Goal: Task Accomplishment & Management: Complete application form

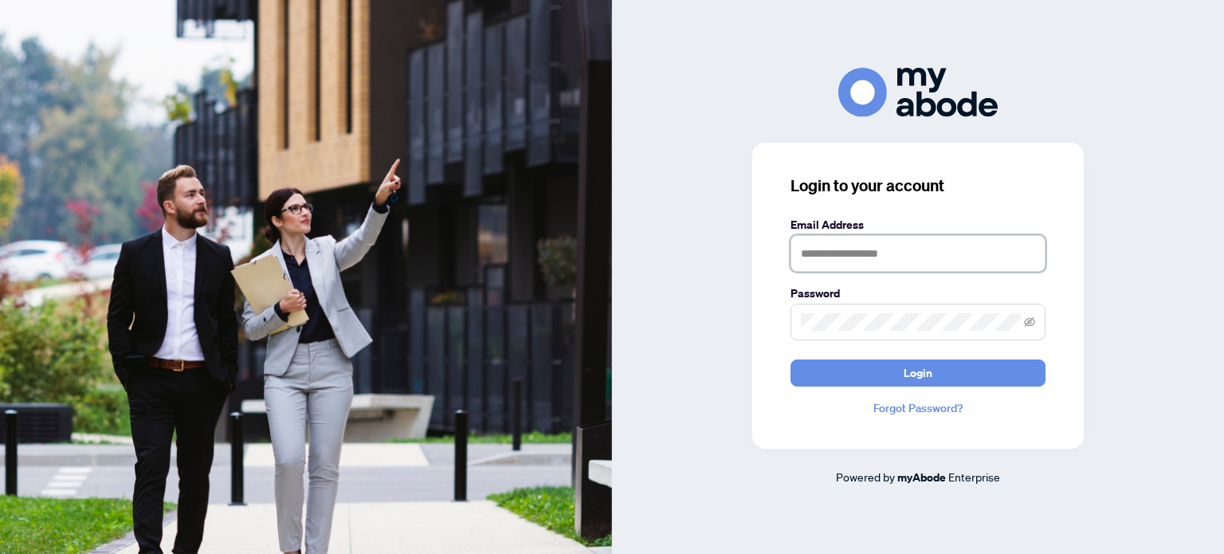
click at [828, 255] on input "text" at bounding box center [917, 253] width 255 height 37
type input "**********"
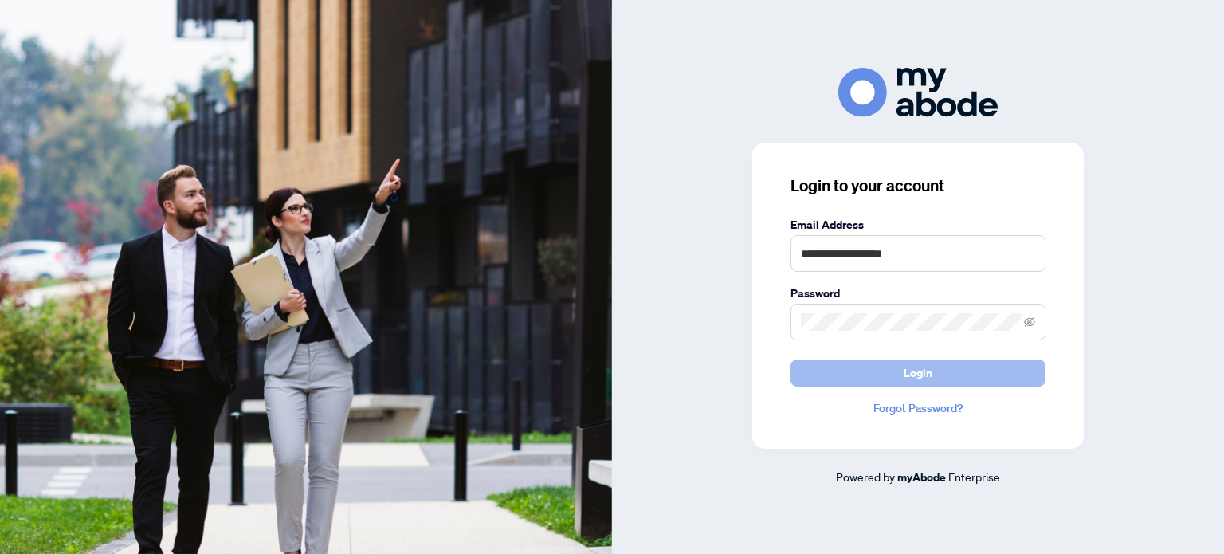
click at [924, 377] on span "Login" at bounding box center [917, 372] width 29 height 25
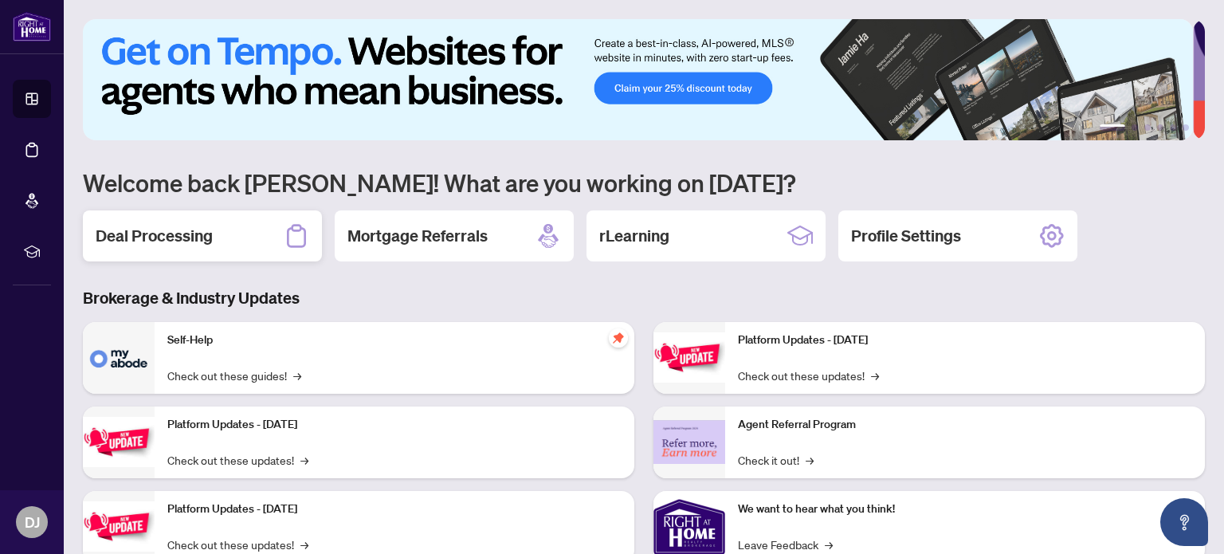
click at [178, 235] on h2 "Deal Processing" at bounding box center [154, 236] width 117 height 22
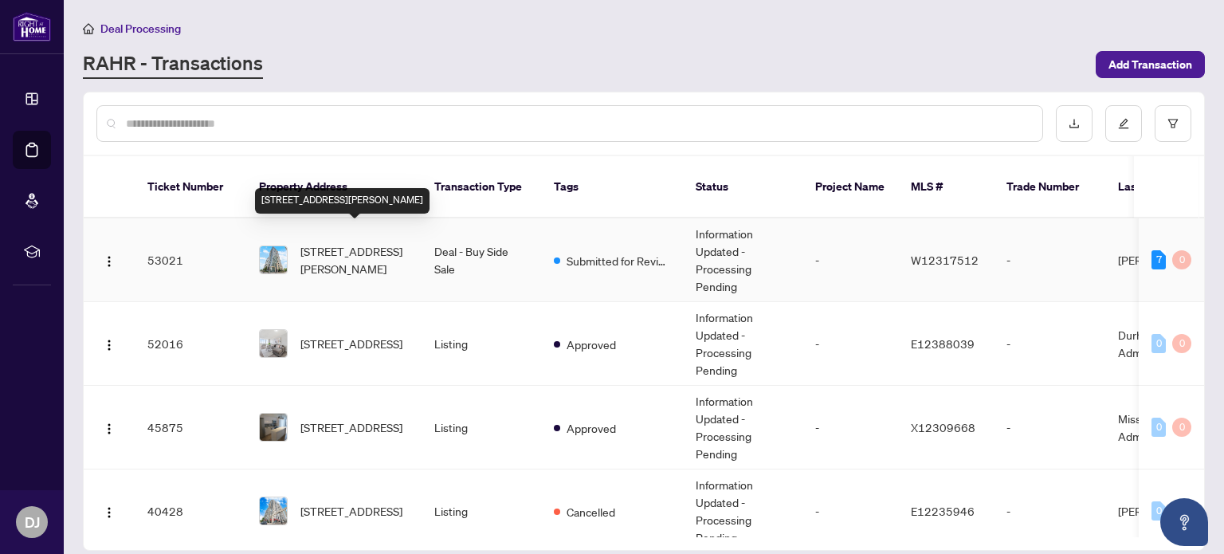
click at [356, 242] on span "[STREET_ADDRESS][PERSON_NAME]" at bounding box center [354, 259] width 108 height 35
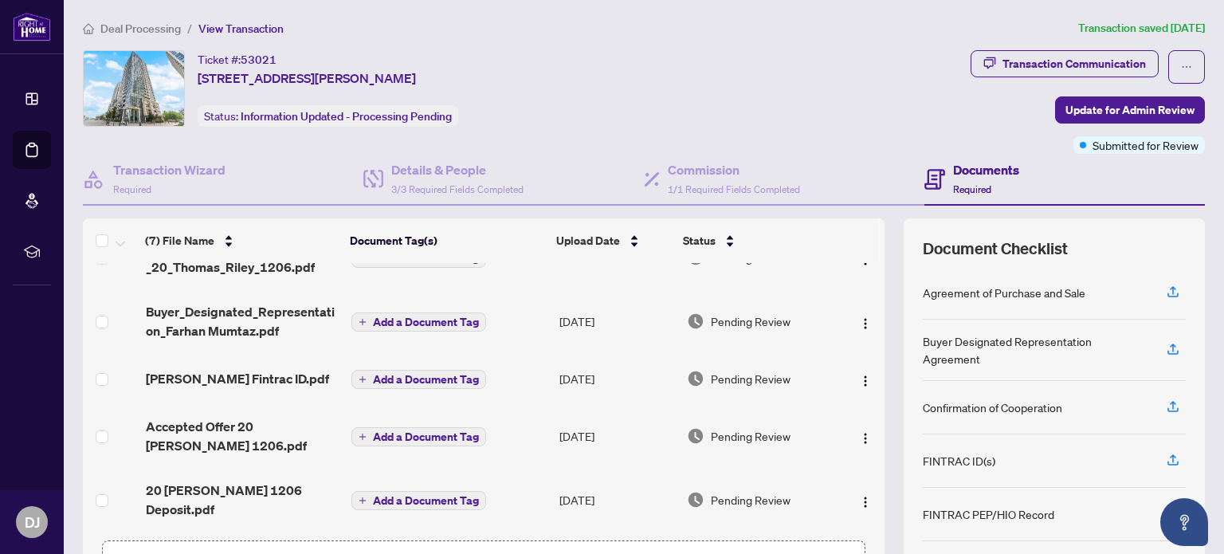
scroll to position [112, 0]
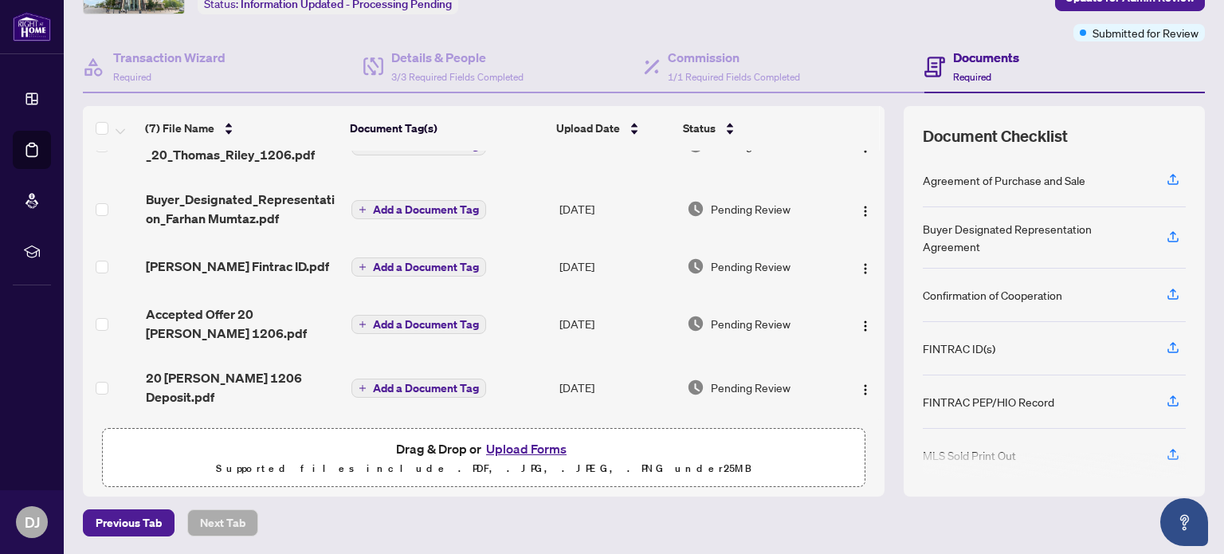
click at [499, 449] on button "Upload Forms" at bounding box center [526, 448] width 90 height 21
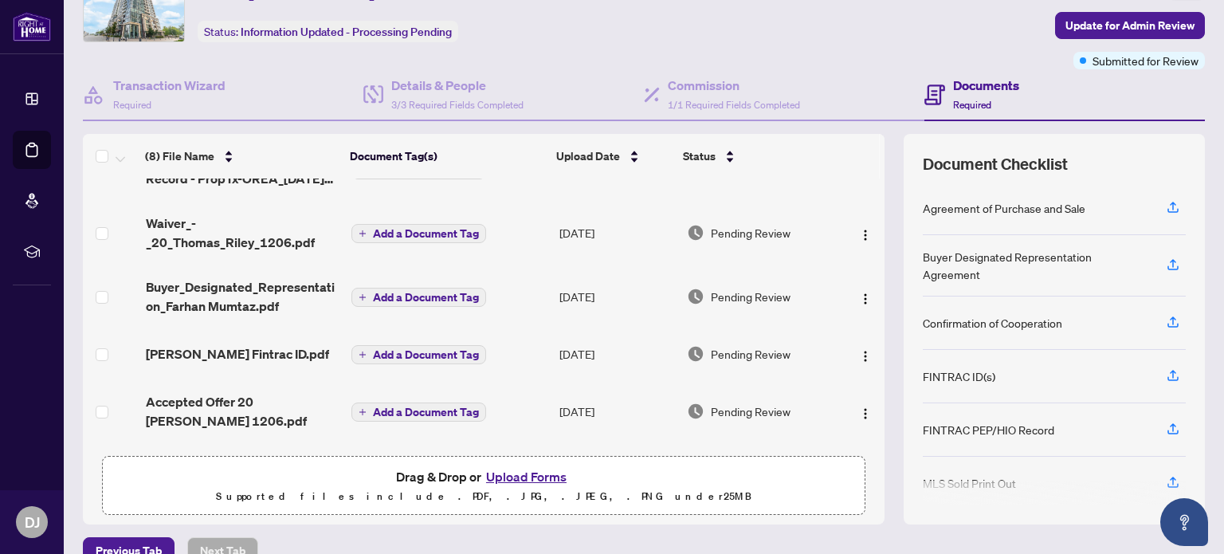
scroll to position [0, 0]
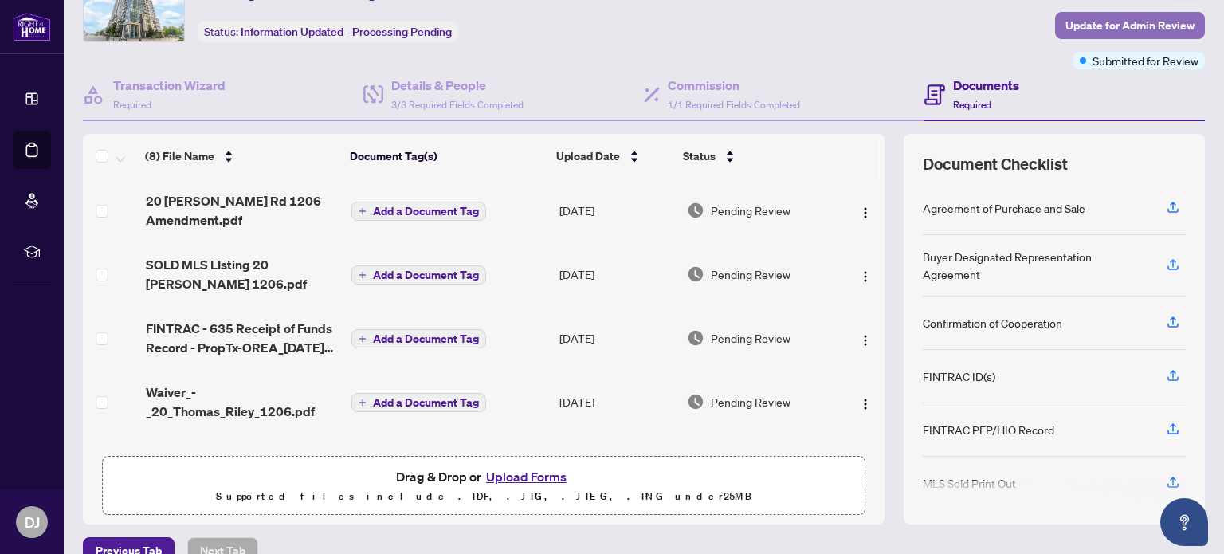
click at [1103, 22] on span "Update for Admin Review" at bounding box center [1129, 25] width 129 height 25
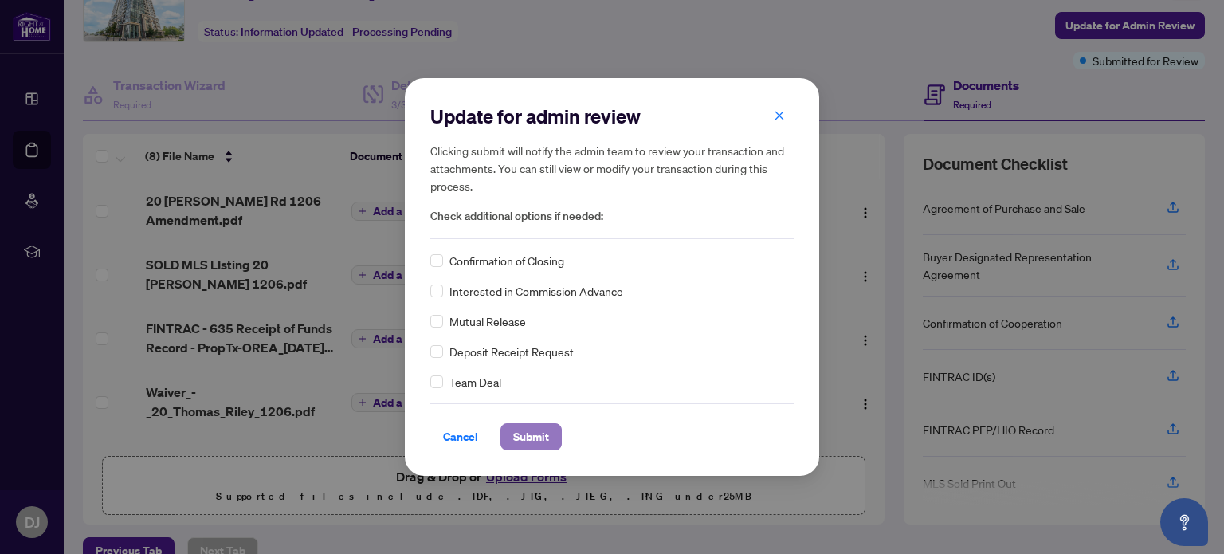
click at [535, 434] on span "Submit" at bounding box center [531, 436] width 36 height 25
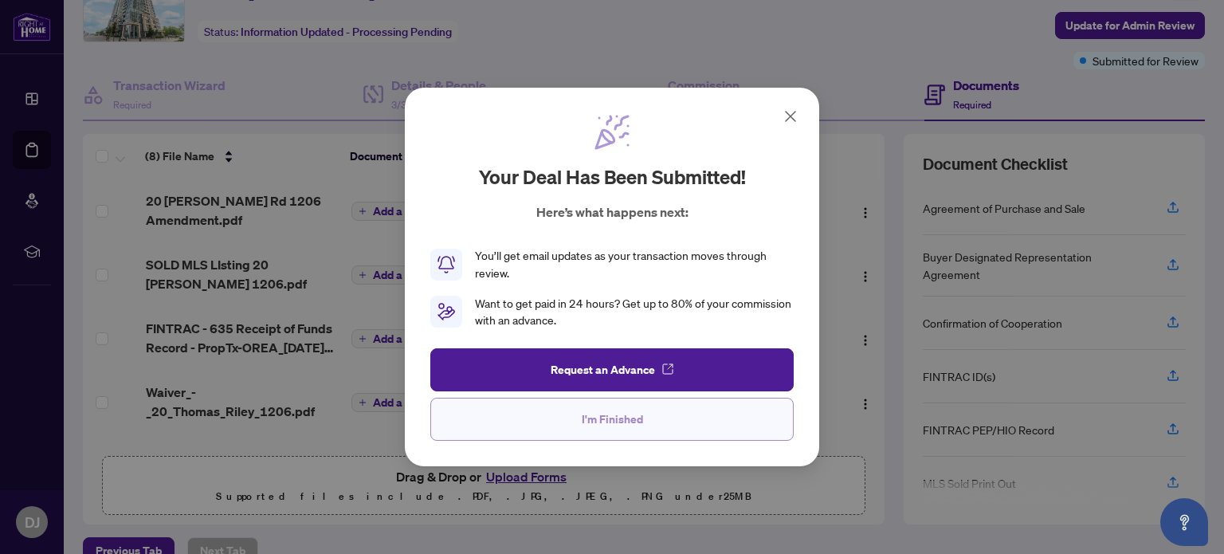
click at [605, 415] on span "I'm Finished" at bounding box center [612, 418] width 61 height 25
